Goal: Task Accomplishment & Management: Use online tool/utility

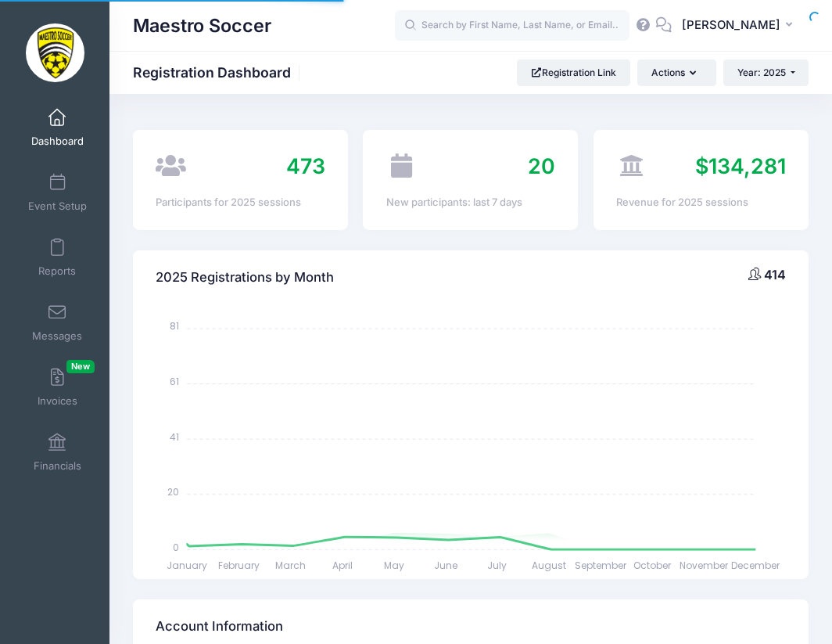
select select
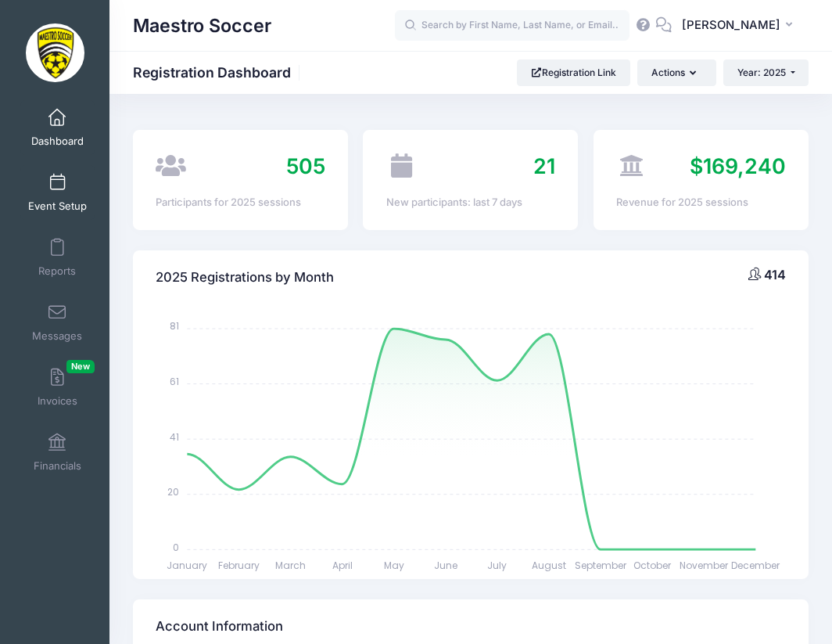
click at [56, 199] on span "Event Setup" at bounding box center [57, 205] width 59 height 13
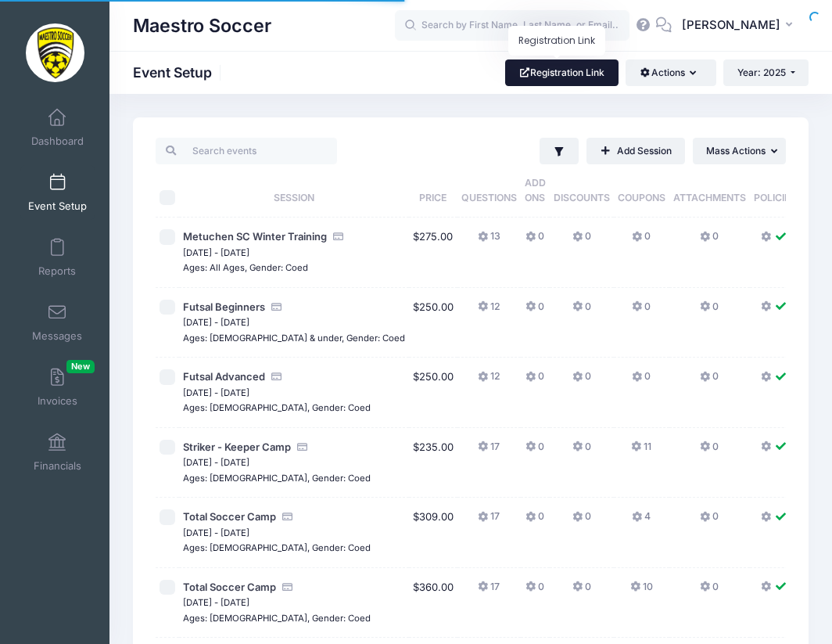
click at [590, 65] on link "Registration Link" at bounding box center [561, 72] width 113 height 27
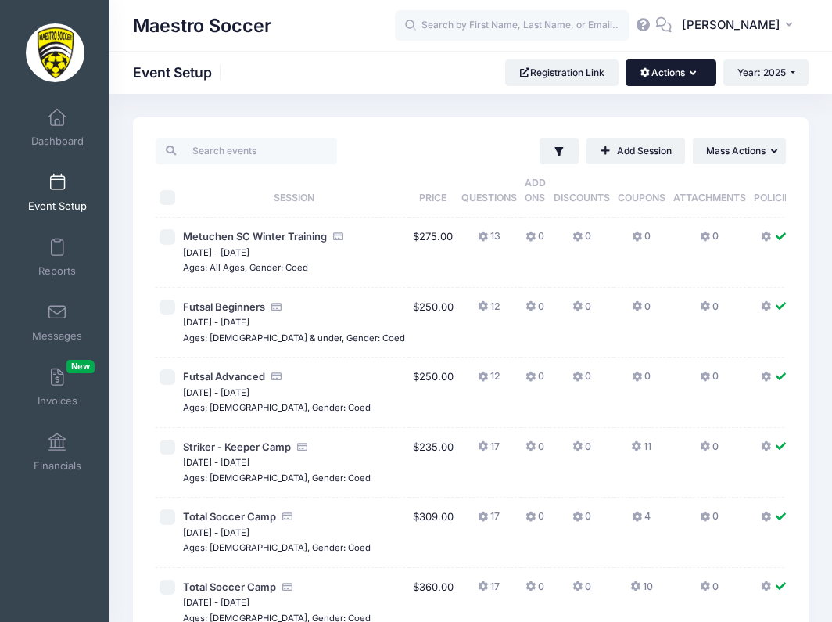
click at [666, 72] on button "Actions" at bounding box center [671, 72] width 90 height 27
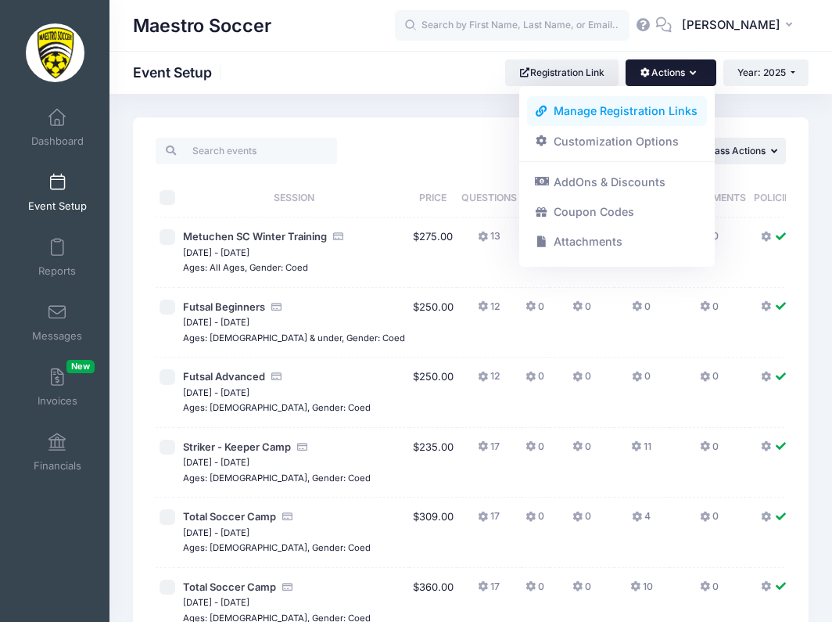
click at [656, 111] on link "Manage Registration Links" at bounding box center [617, 111] width 181 height 30
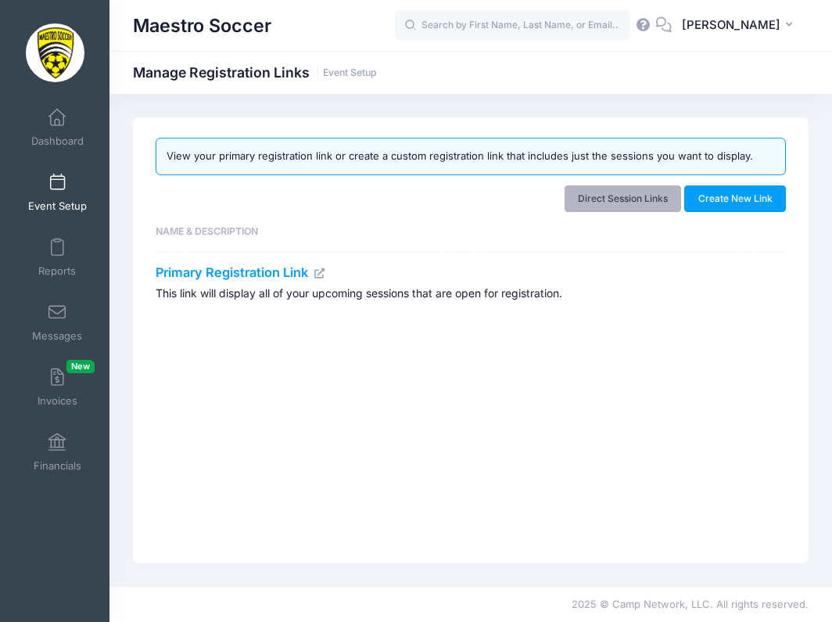
click at [635, 191] on link "Direct Session Links" at bounding box center [623, 198] width 117 height 27
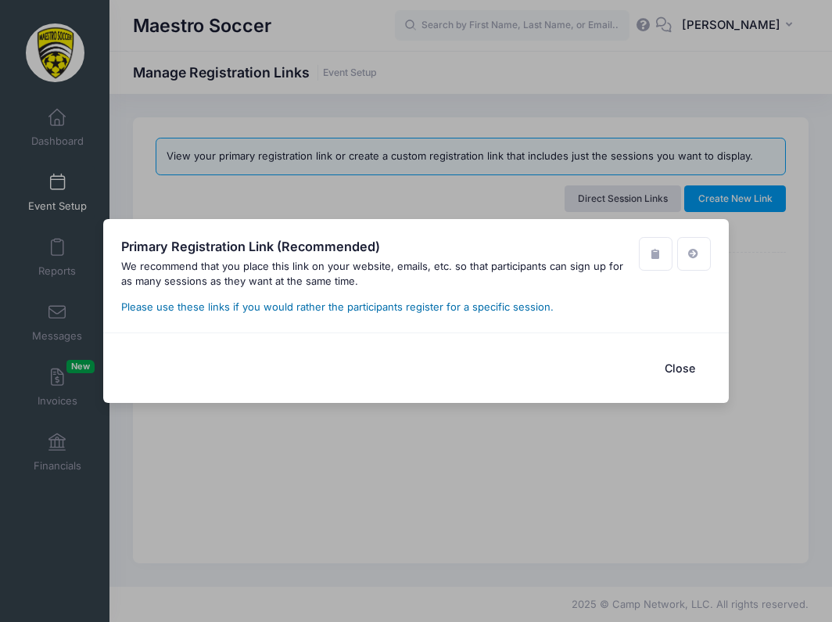
click at [491, 309] on link "Please use these links if you would rather the participants register for a spec…" at bounding box center [337, 306] width 433 height 13
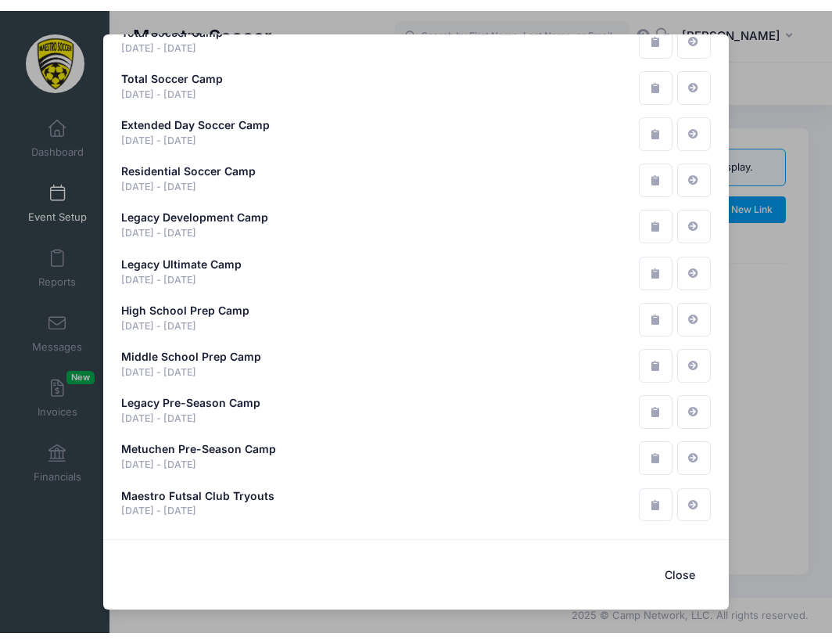
scroll to position [277, 0]
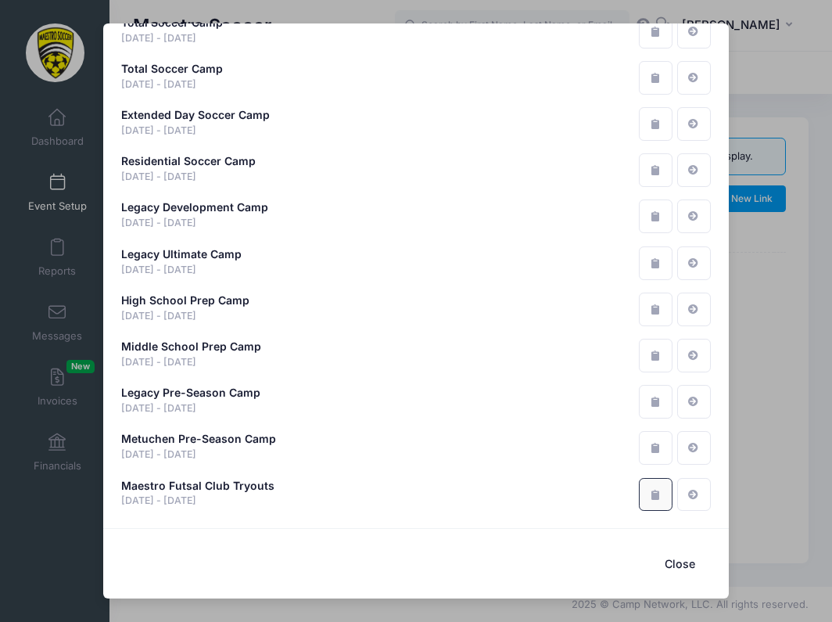
click at [649, 493] on icon "button" at bounding box center [655, 495] width 13 height 10
